Goal: Navigation & Orientation: Find specific page/section

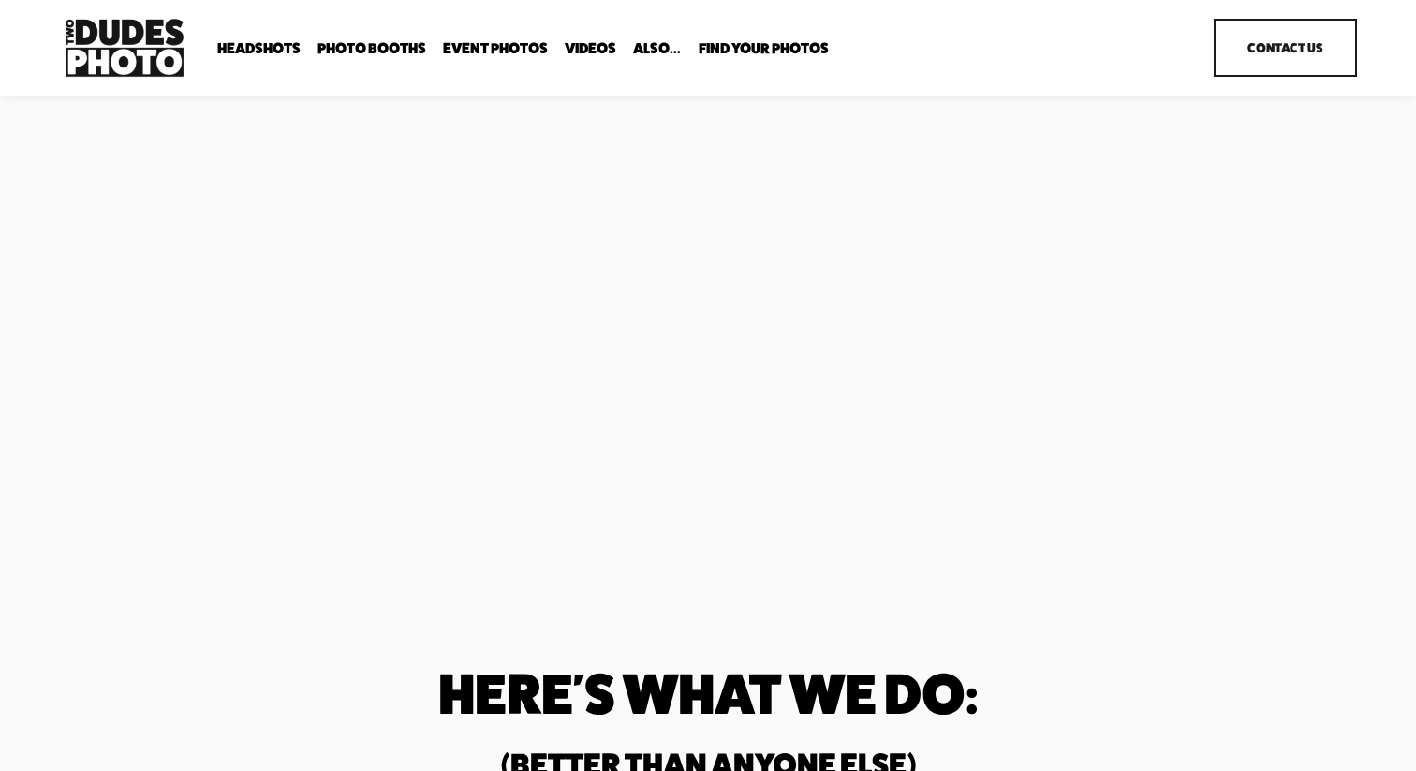
click at [285, 42] on span "Headshots" at bounding box center [258, 48] width 83 height 15
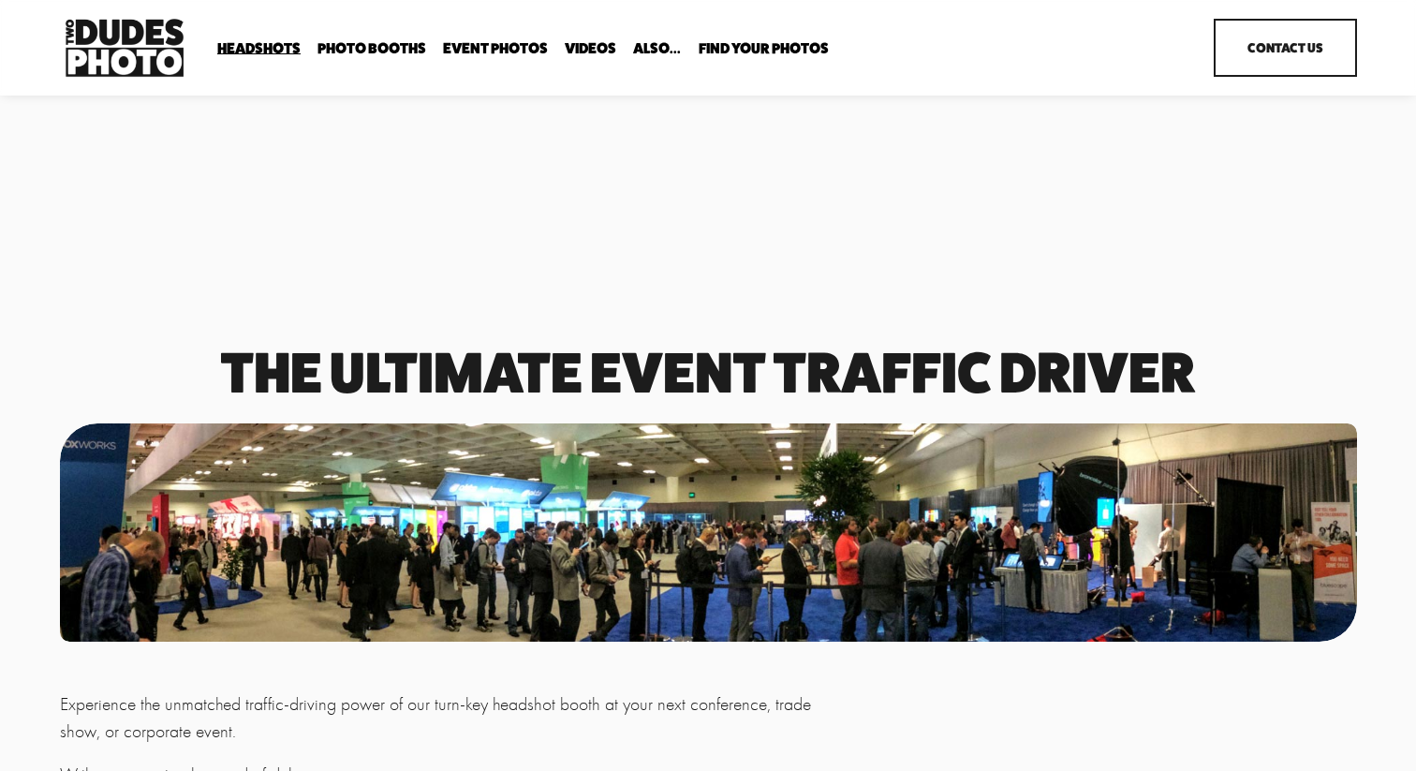
click at [0, 0] on span "Expo Headshots" at bounding box center [0, 0] width 0 height 0
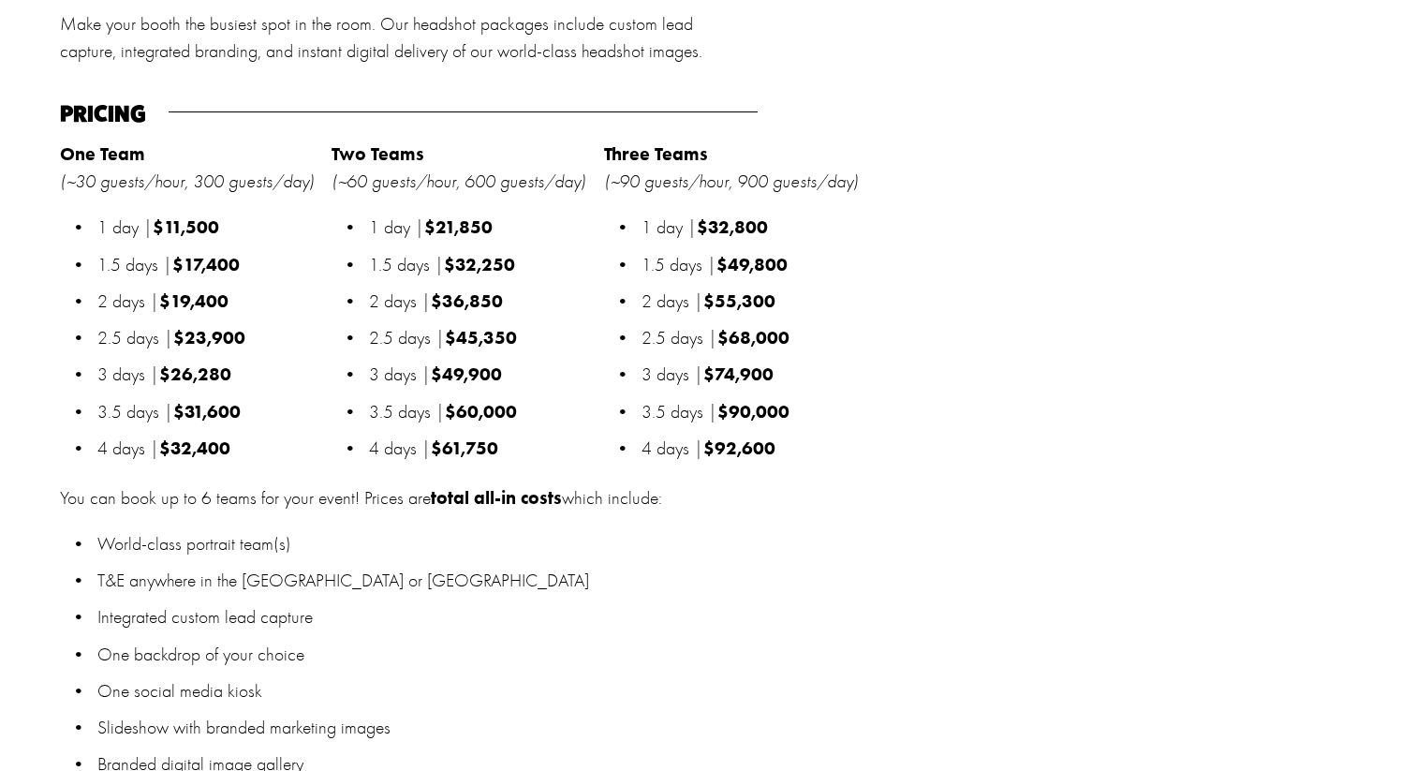
scroll to position [1913, 0]
